Goal: Task Accomplishment & Management: Manage account settings

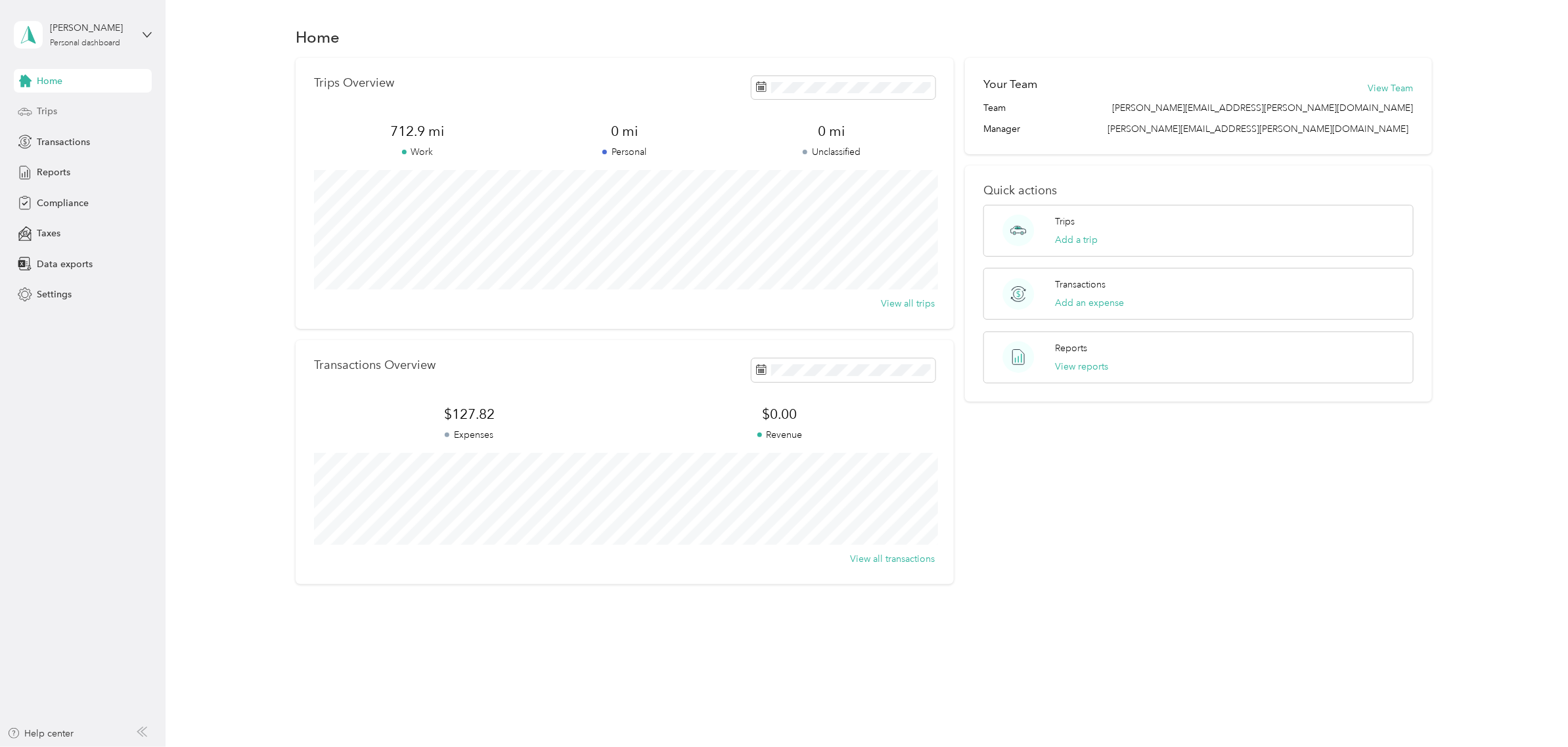
click at [35, 108] on div "Trips" at bounding box center [82, 111] width 138 height 23
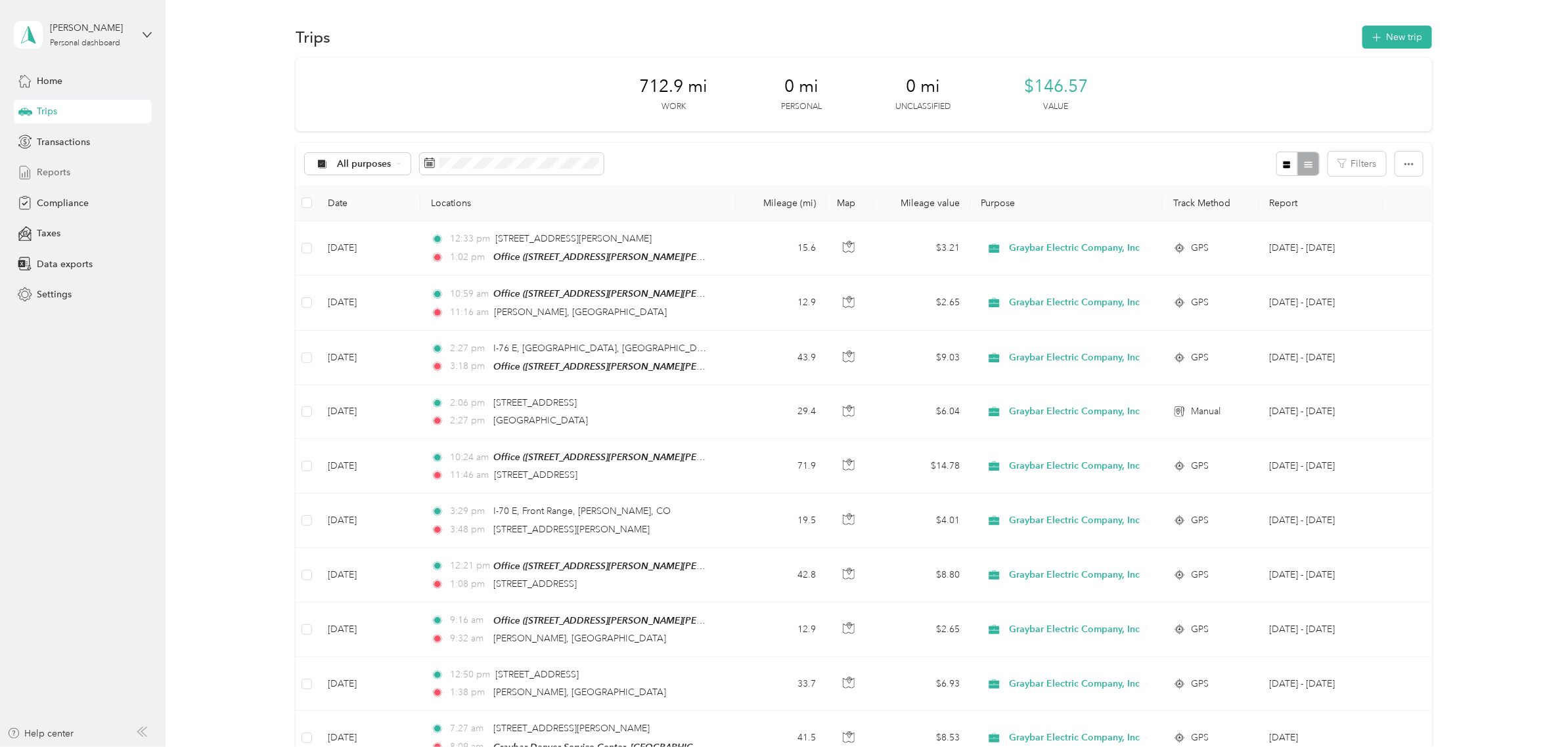
click at [61, 180] on div "Reports" at bounding box center [82, 172] width 138 height 23
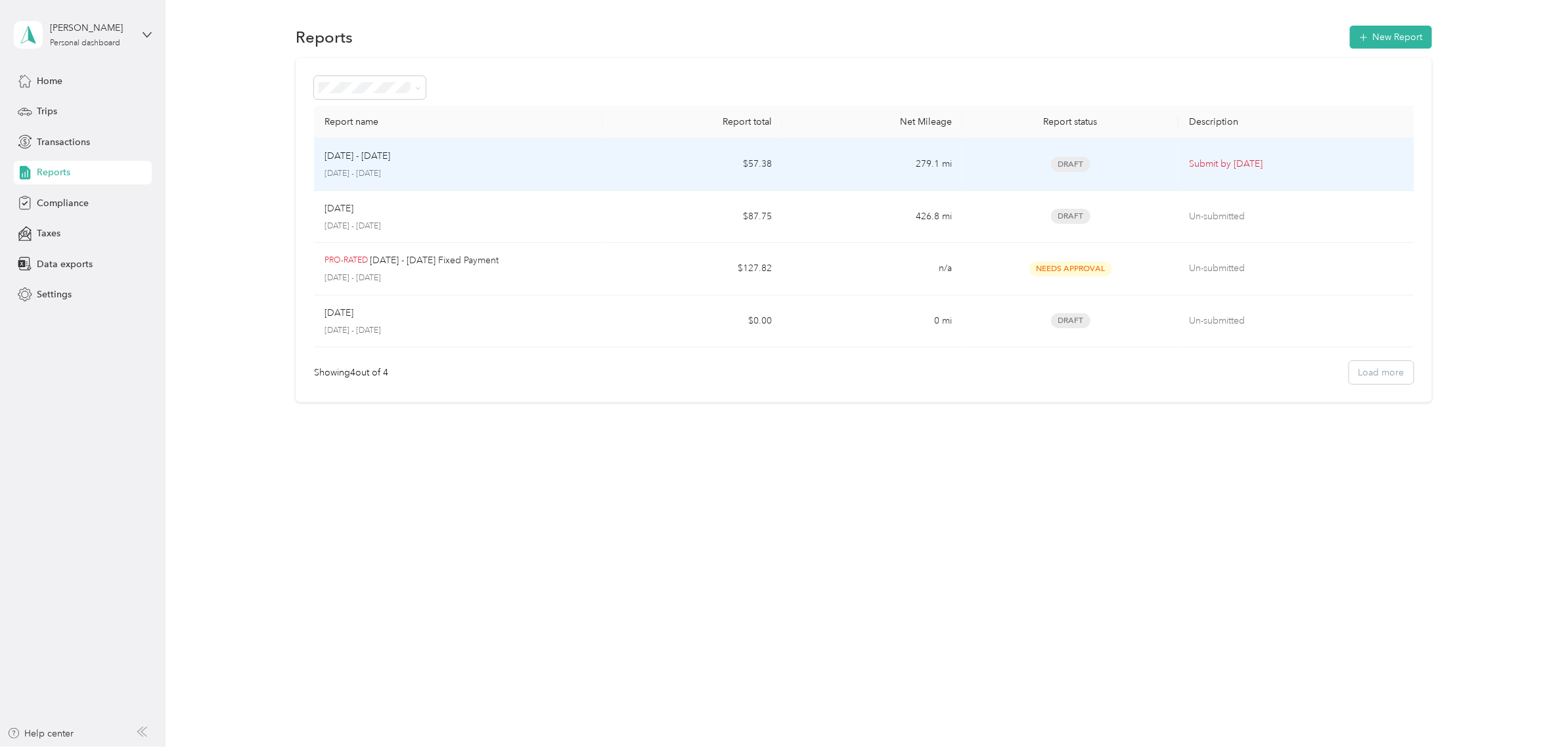
click at [381, 167] on div "[DATE] - [DATE] [DATE] - [DATE]" at bounding box center [458, 165] width 267 height 31
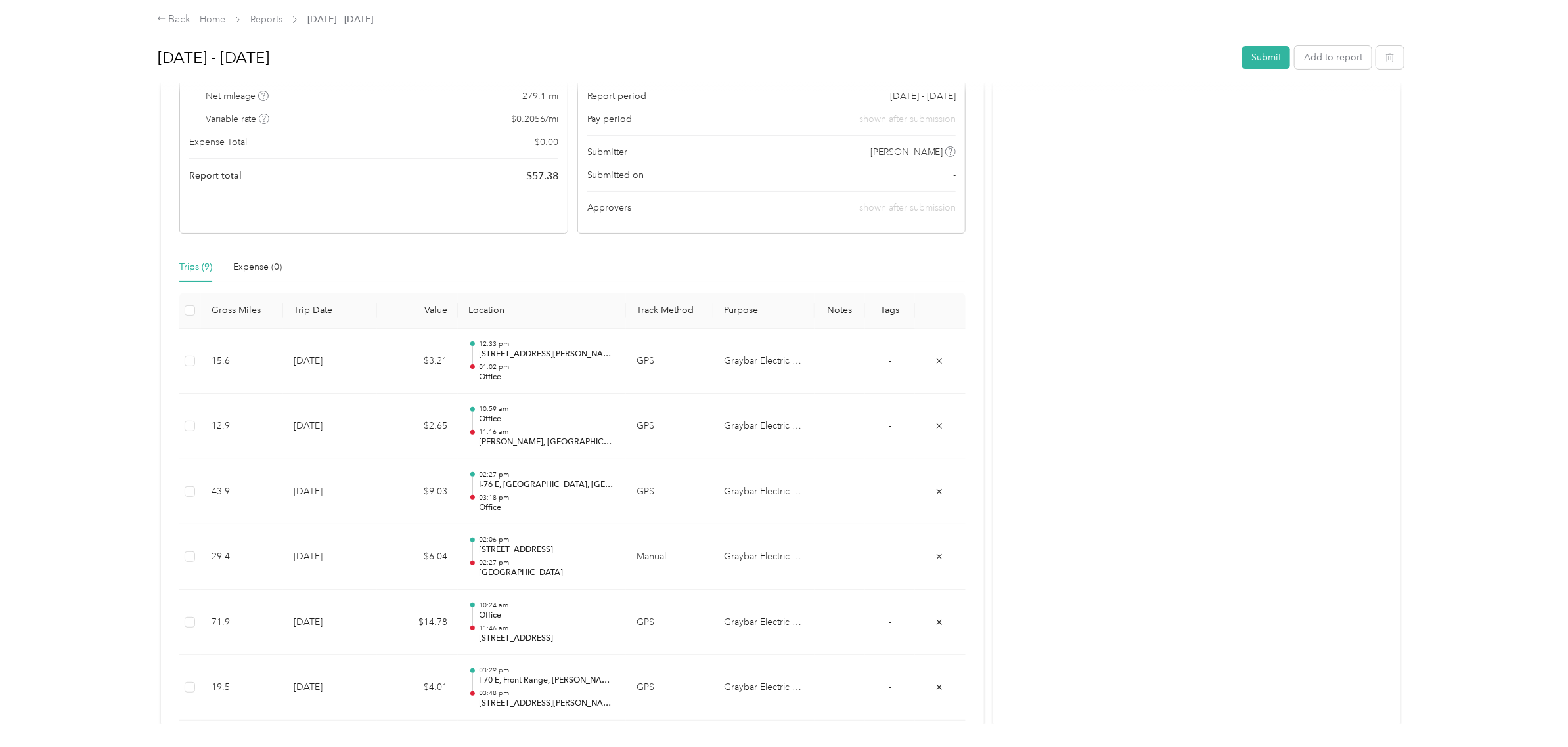
scroll to position [148, 0]
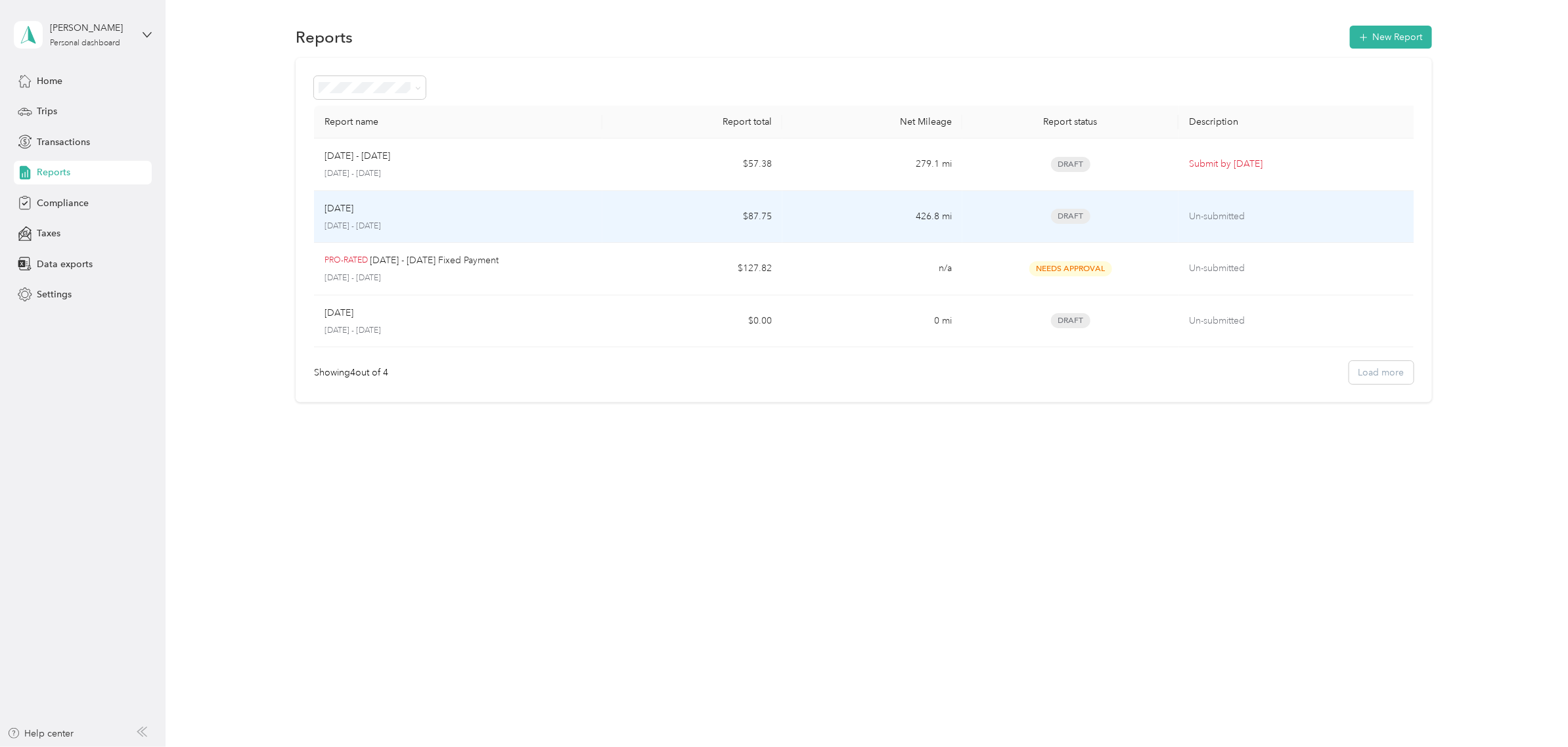
click at [396, 211] on div "[DATE]" at bounding box center [458, 209] width 267 height 15
click at [373, 211] on div "[DATE]" at bounding box center [458, 209] width 267 height 15
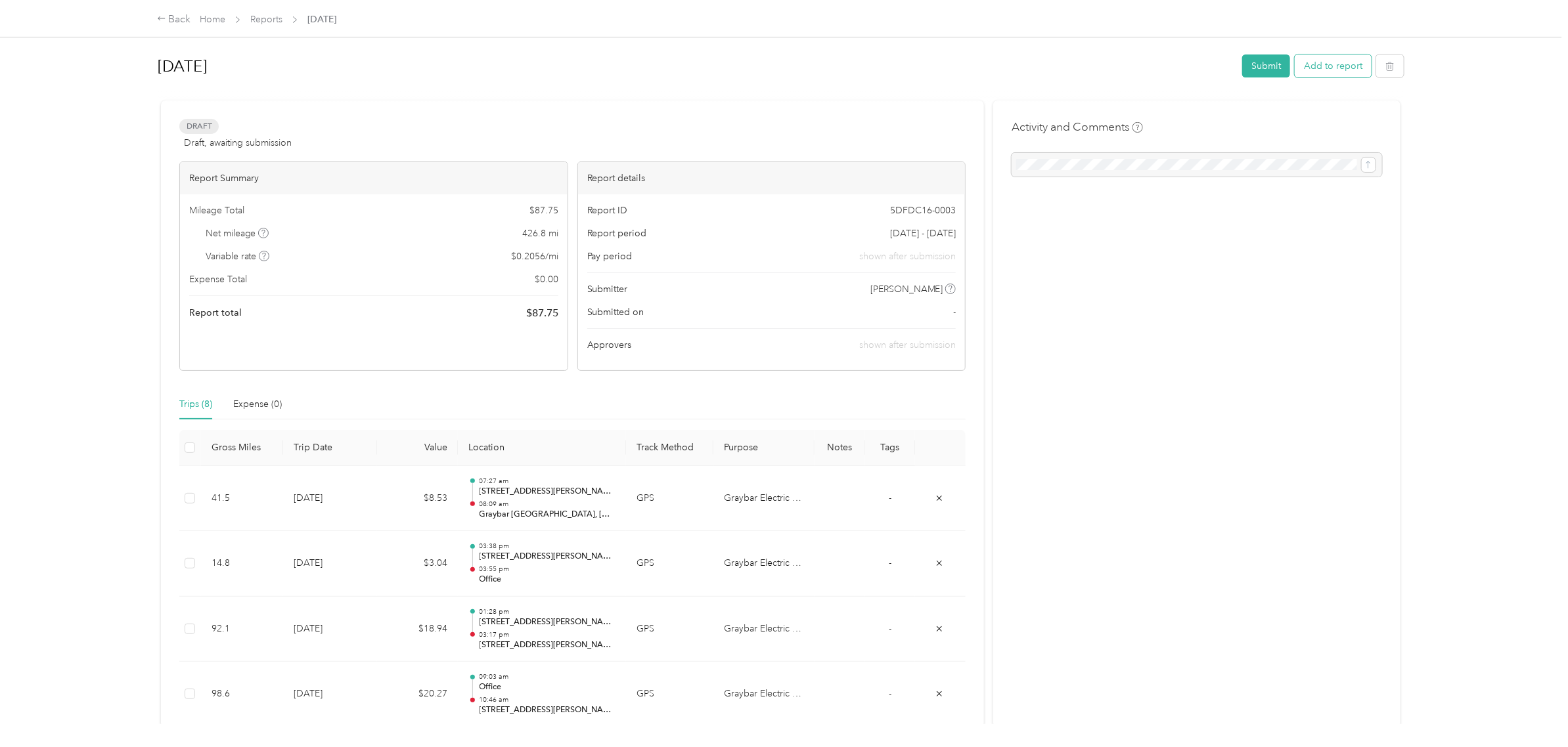
click at [1337, 69] on button "Add to report" at bounding box center [1333, 66] width 77 height 23
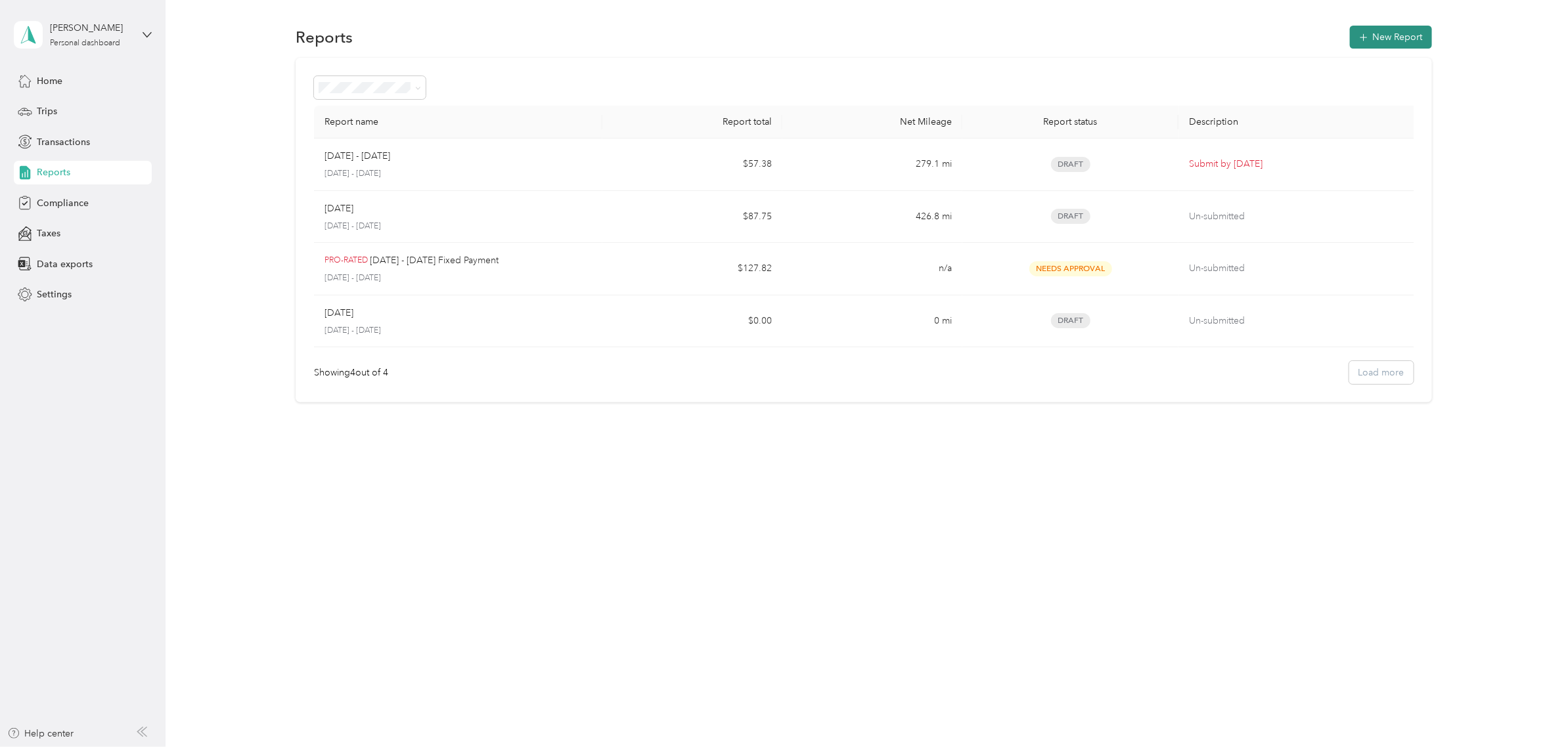
click at [1397, 38] on button "New Report" at bounding box center [1390, 37] width 82 height 23
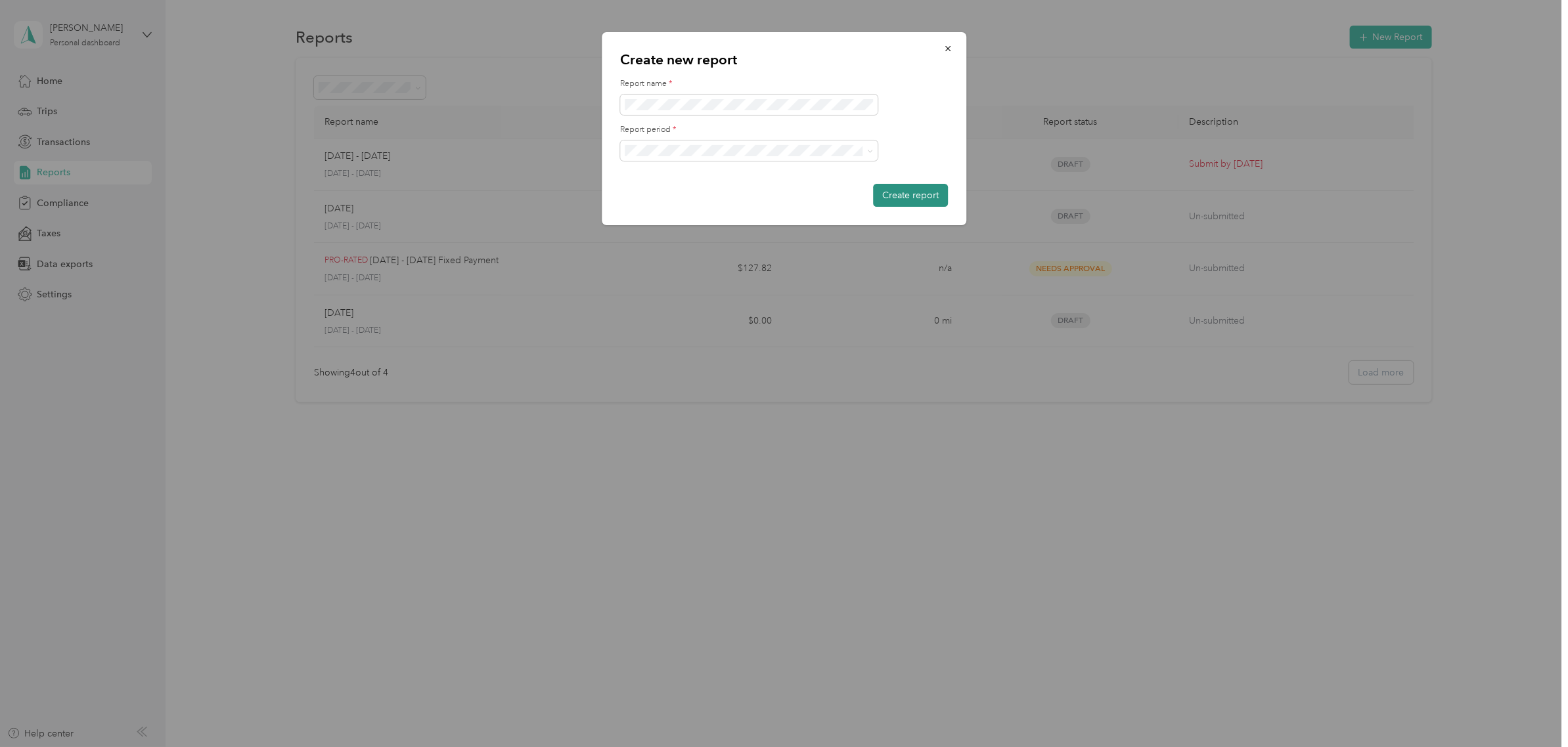
click at [899, 197] on button "Create report" at bounding box center [910, 195] width 75 height 23
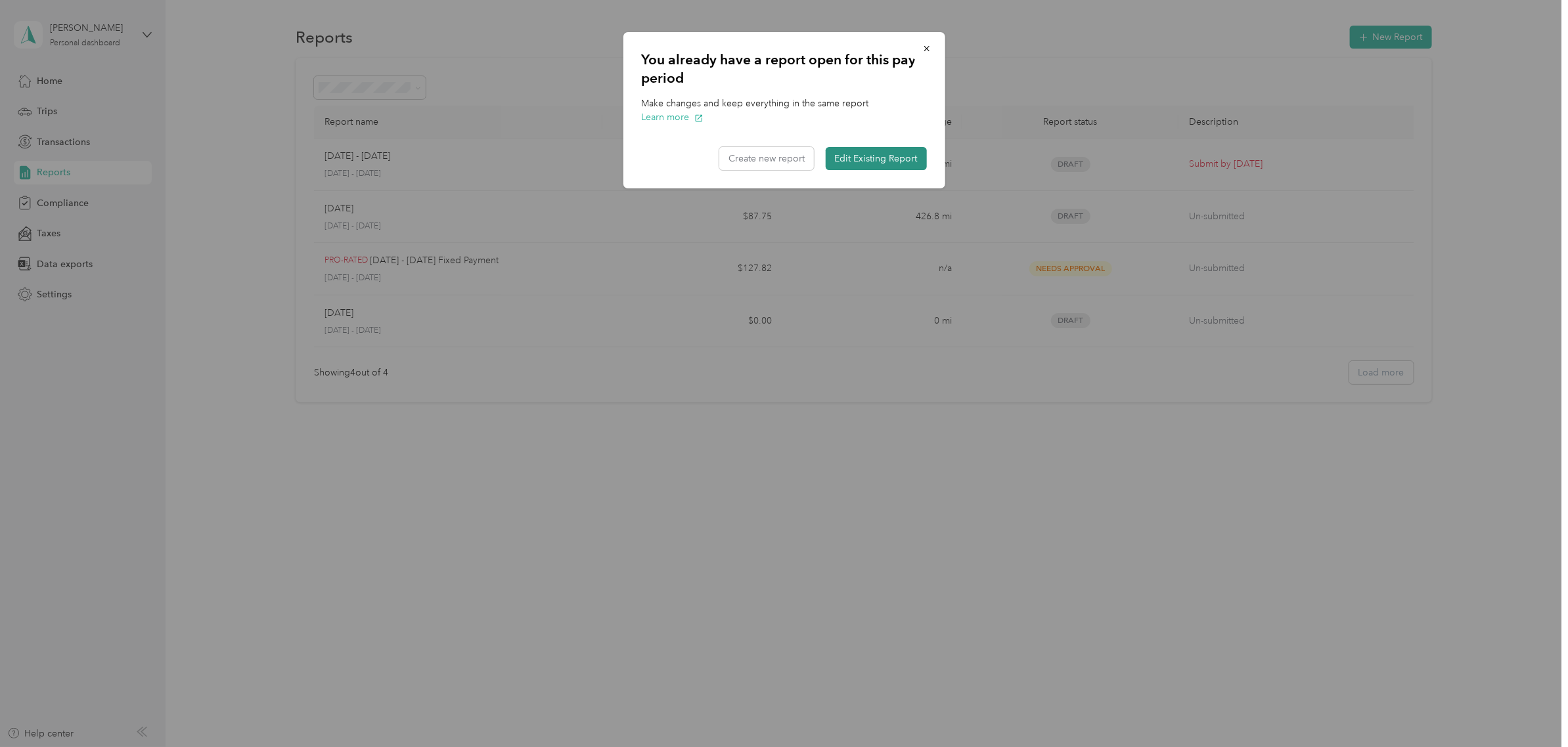
click at [888, 151] on button "Edit Existing Report" at bounding box center [876, 159] width 101 height 23
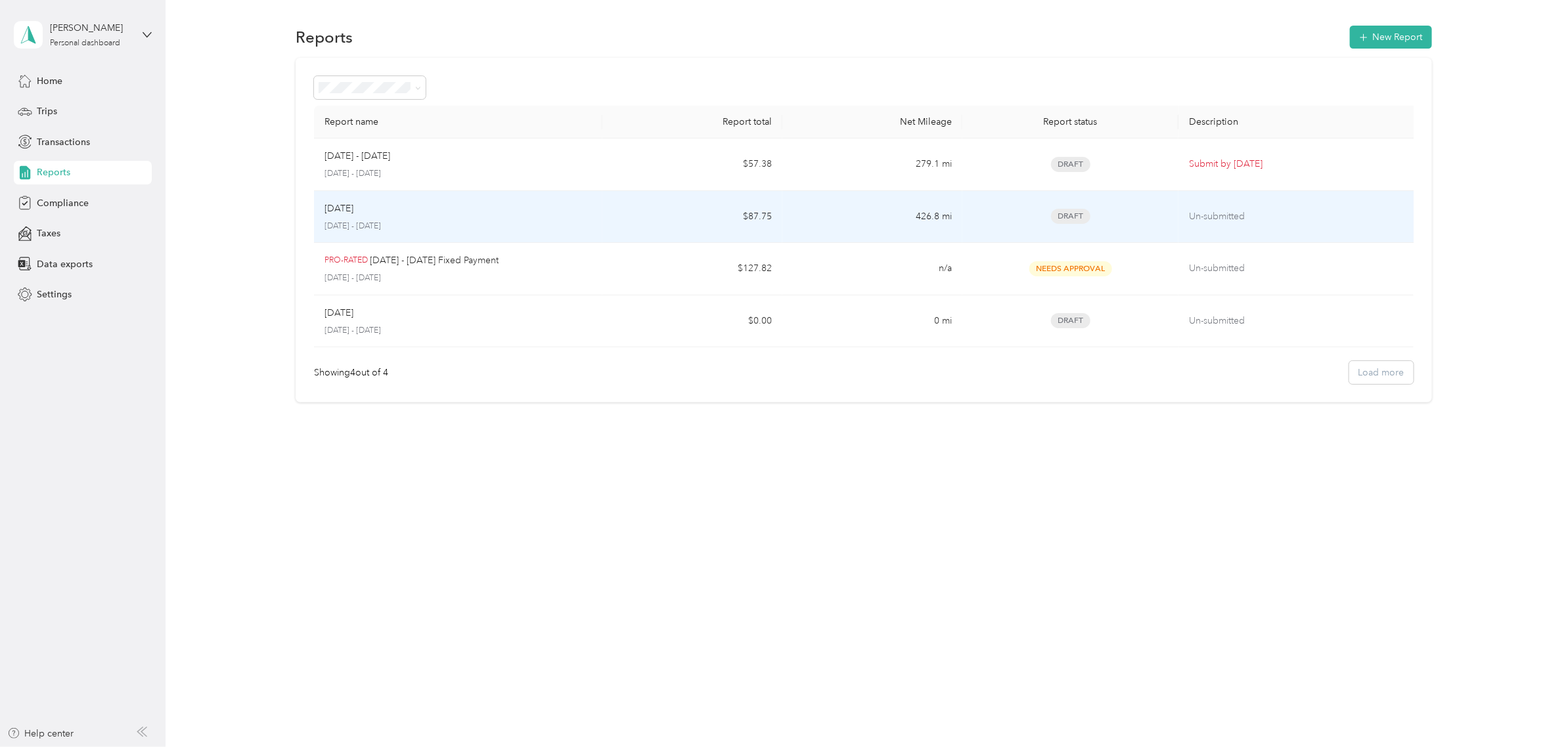
click at [400, 227] on p "[DATE] - [DATE]" at bounding box center [458, 227] width 267 height 12
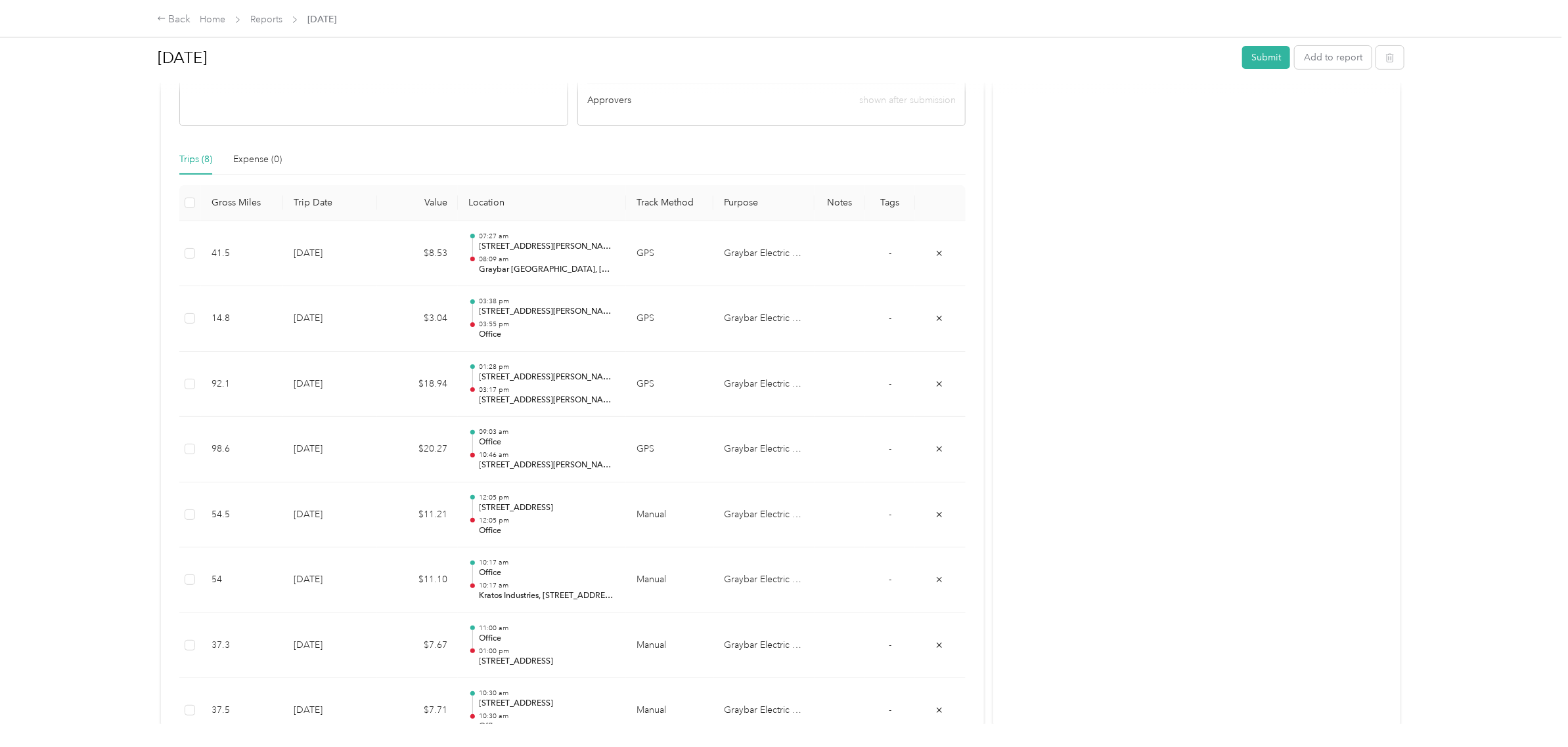
scroll to position [246, 0]
click at [1308, 56] on button "Add to report" at bounding box center [1333, 57] width 77 height 23
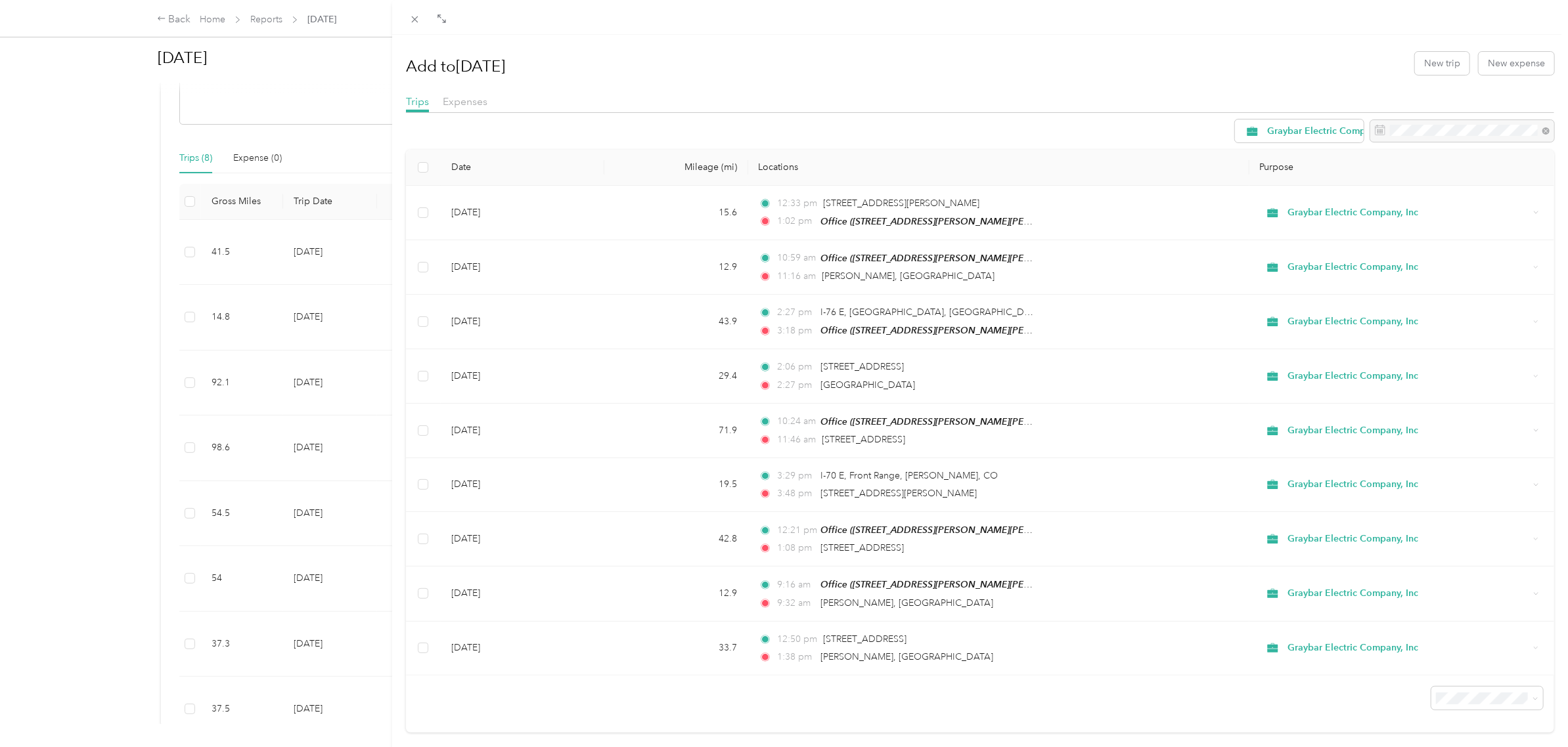
click at [172, 20] on div "Add to [DATE] New trip New expense Trips Expenses Graybar Electric Company, Inc…" at bounding box center [784, 374] width 1568 height 747
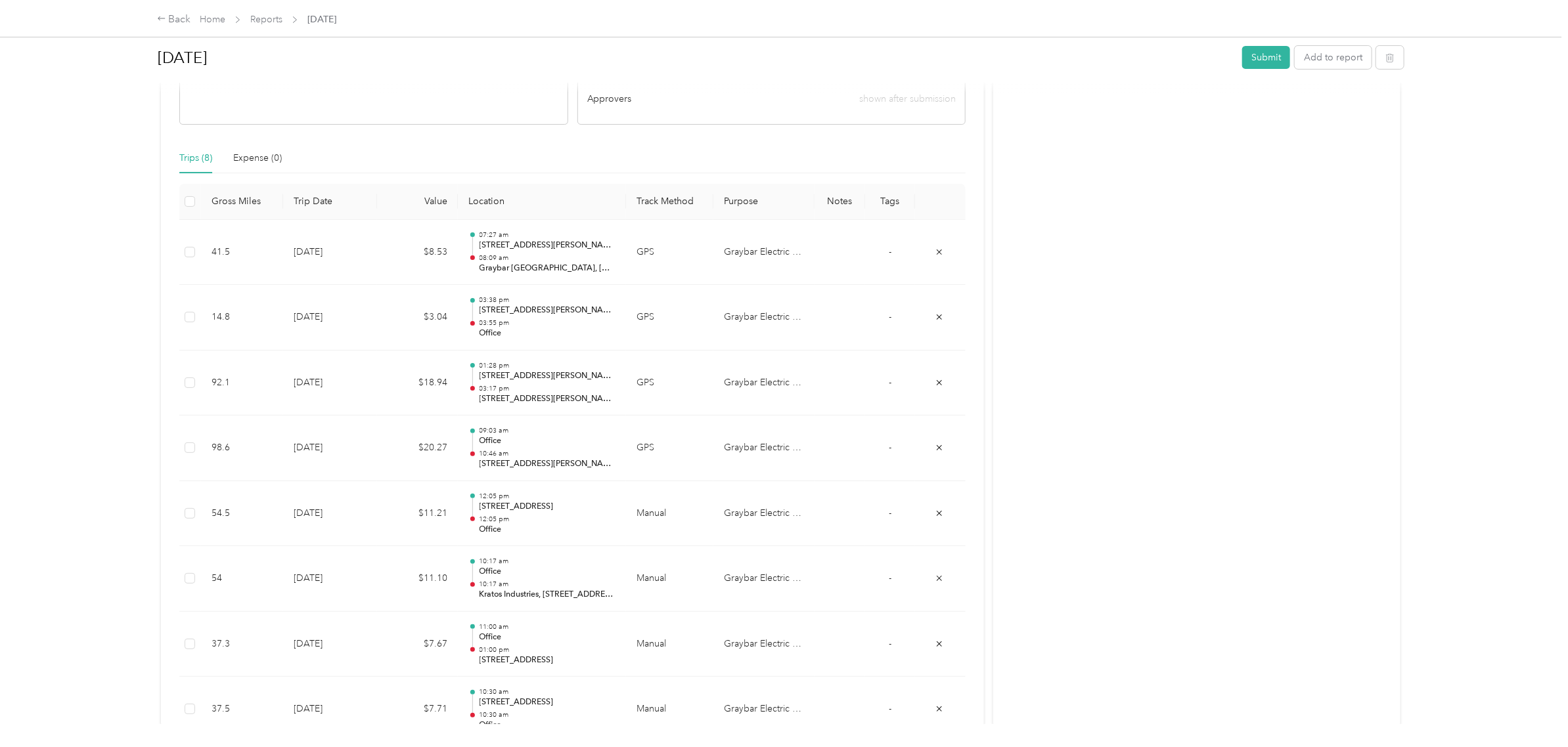
click at [172, 20] on div "Back" at bounding box center [173, 20] width 34 height 16
